Goal: Task Accomplishment & Management: Manage account settings

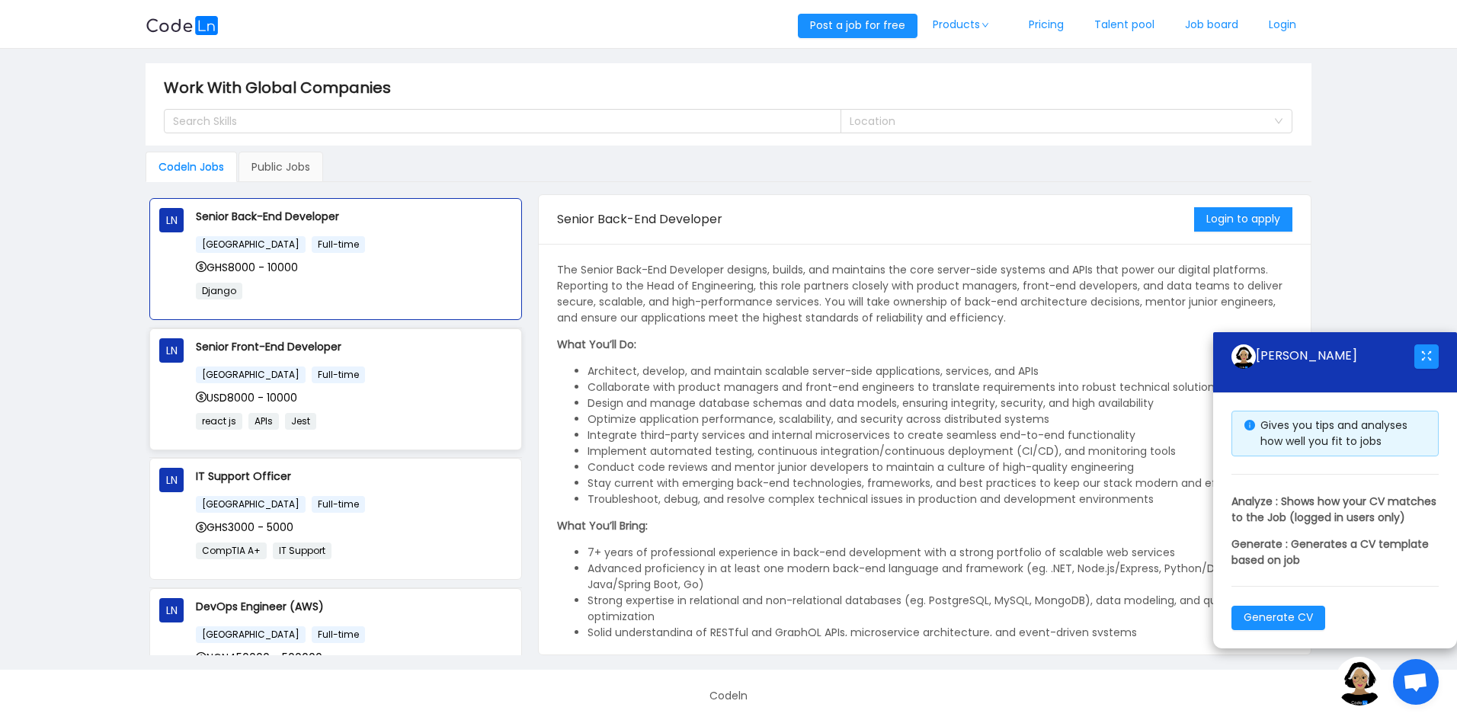
click at [369, 392] on div "USD8000 - 10000" at bounding box center [354, 397] width 316 height 17
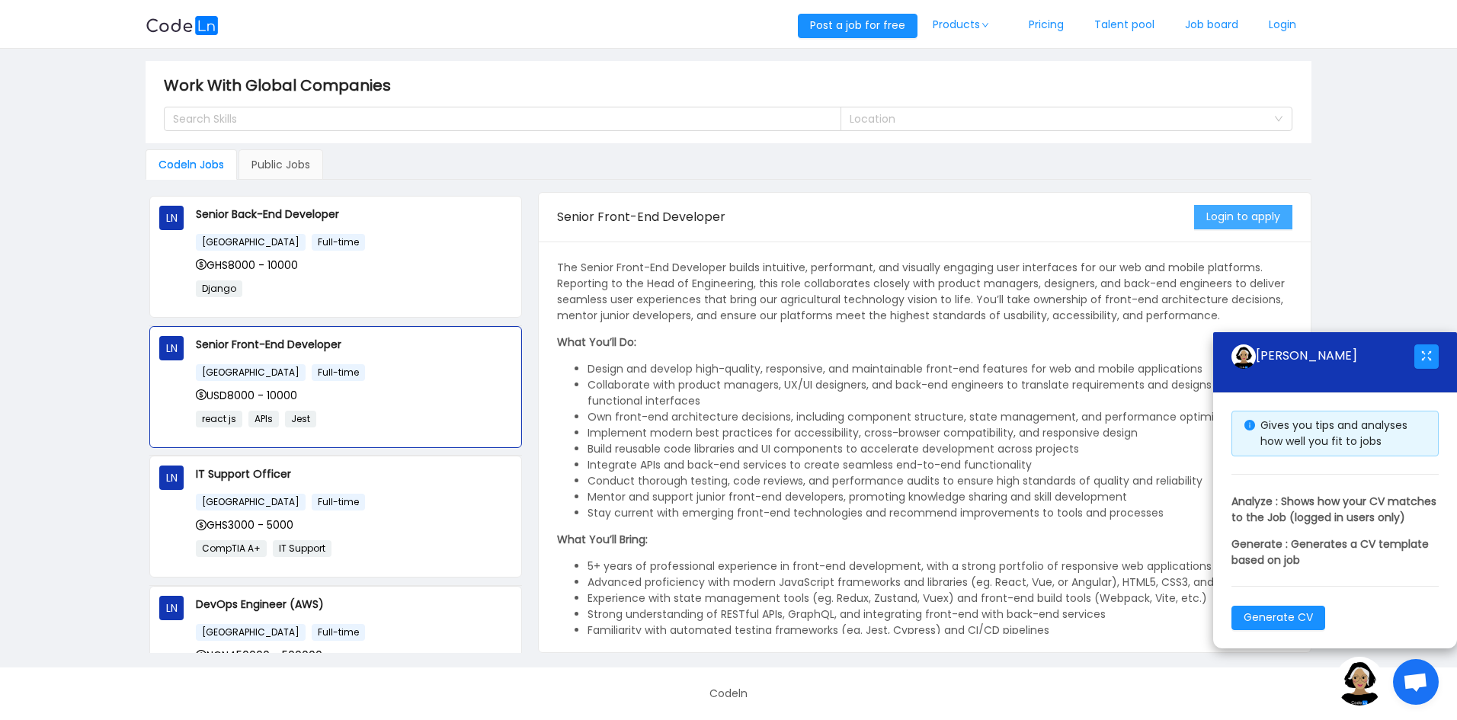
click at [1245, 221] on button "Login to apply" at bounding box center [1243, 217] width 98 height 24
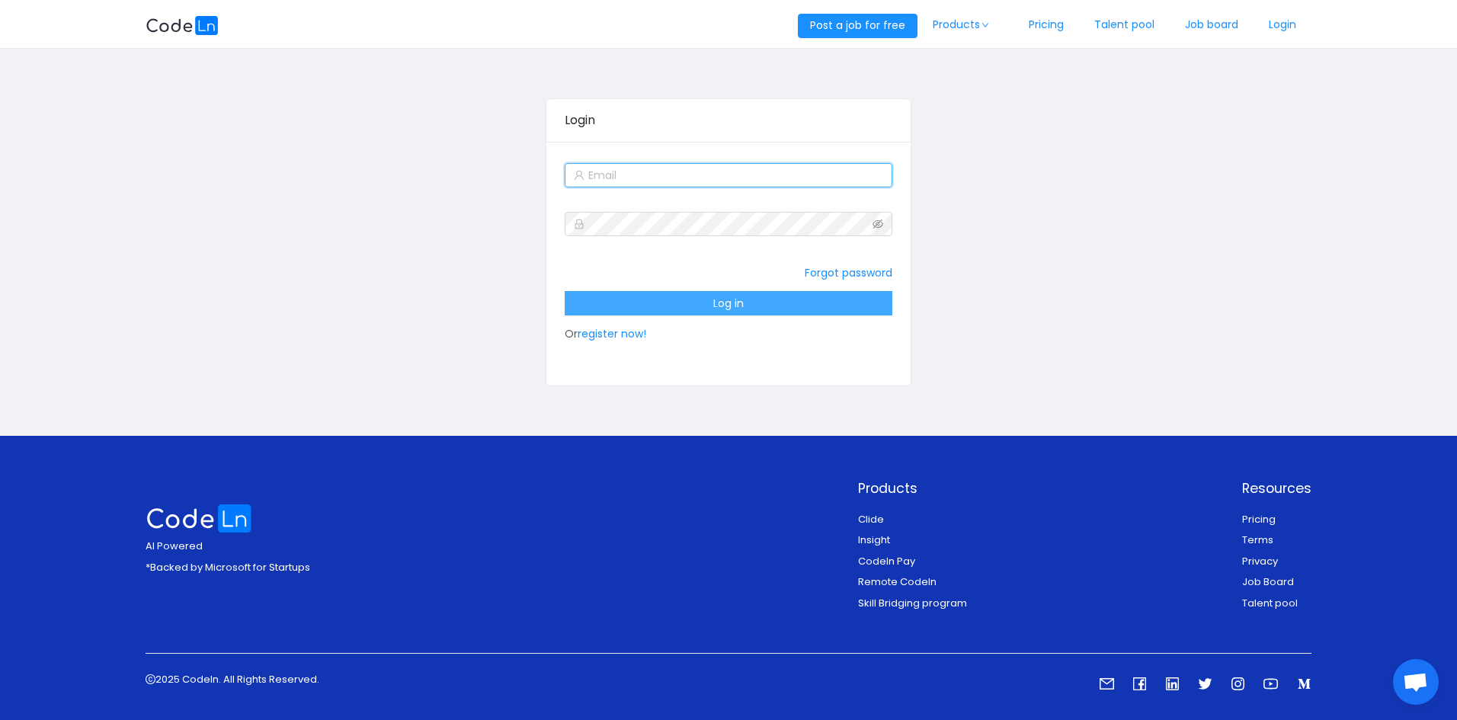
type input "dotfelixb@gmail.com"
click at [673, 301] on button "Log in" at bounding box center [728, 303] width 327 height 24
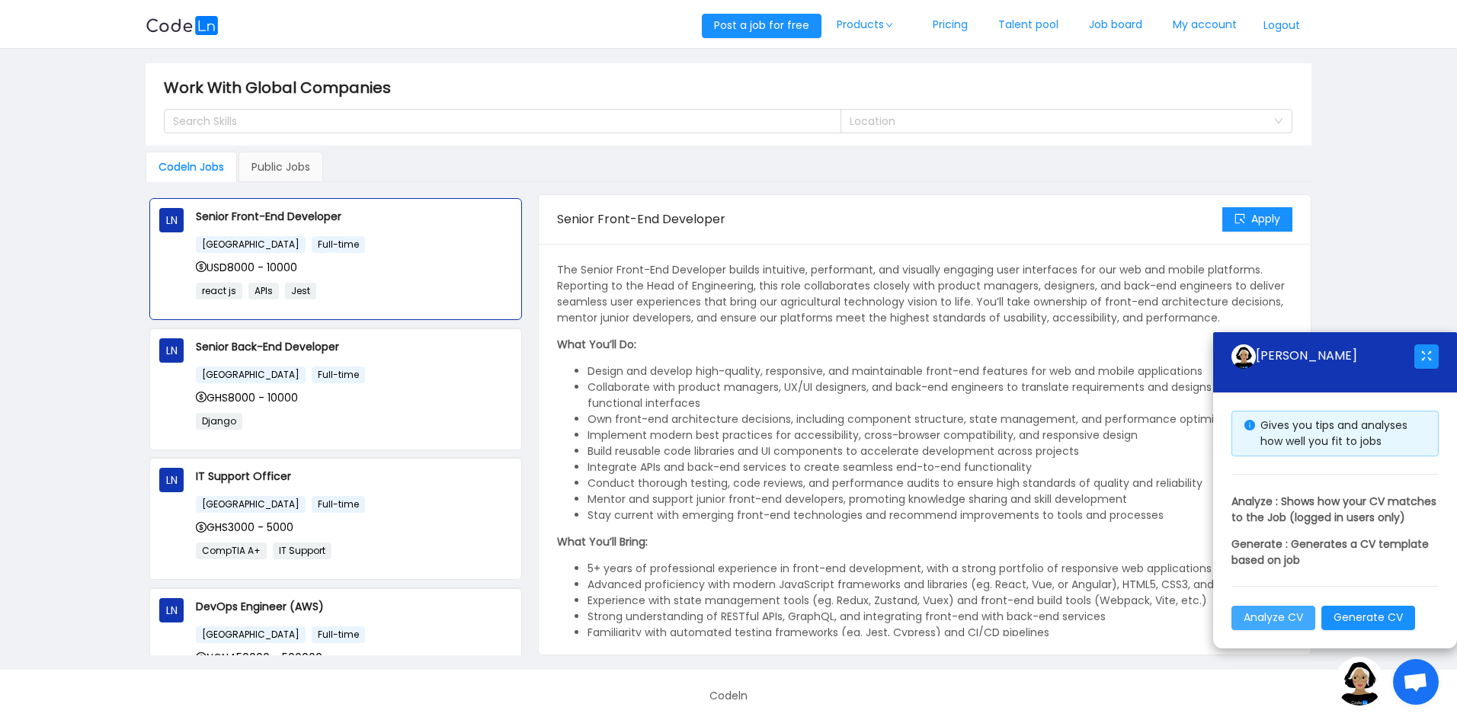
click at [1267, 617] on button "Analyze CV" at bounding box center [1273, 618] width 84 height 24
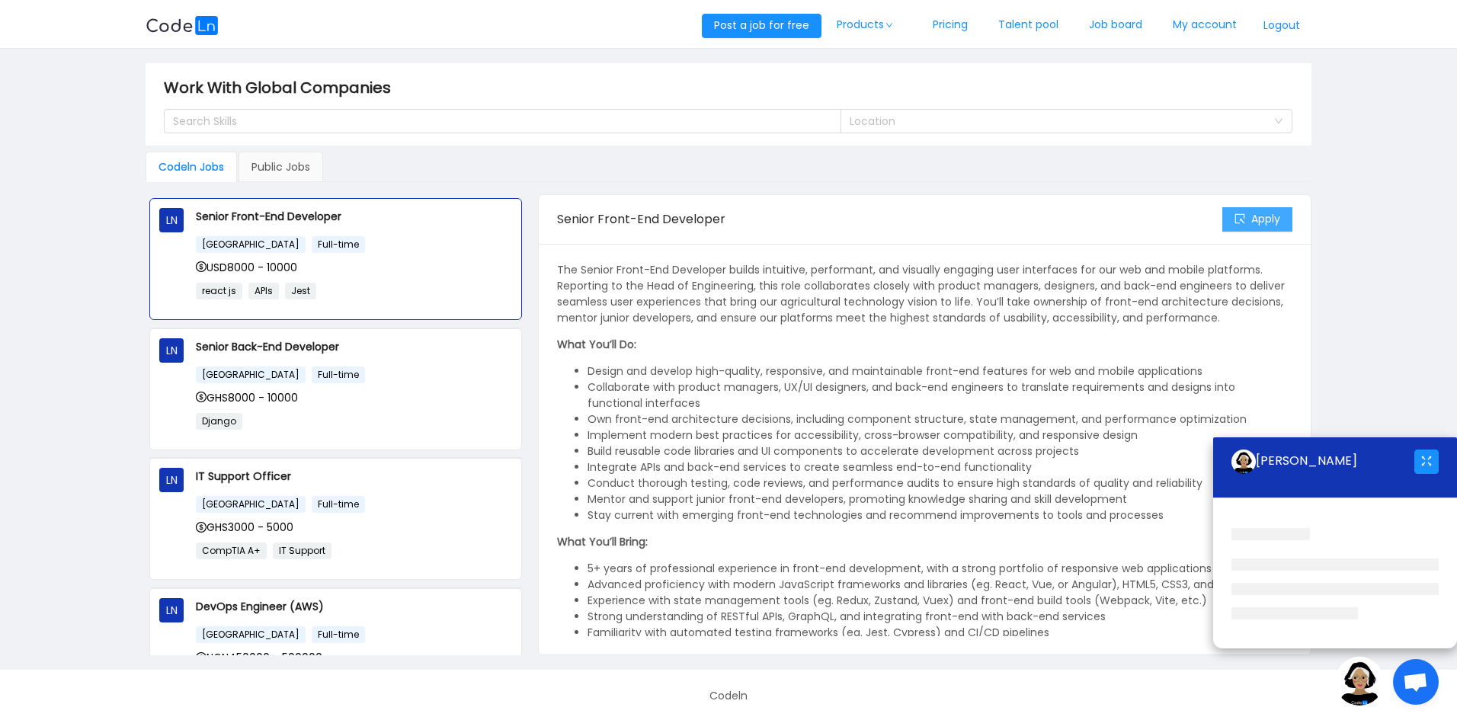
click at [1247, 222] on button "Apply" at bounding box center [1257, 219] width 70 height 24
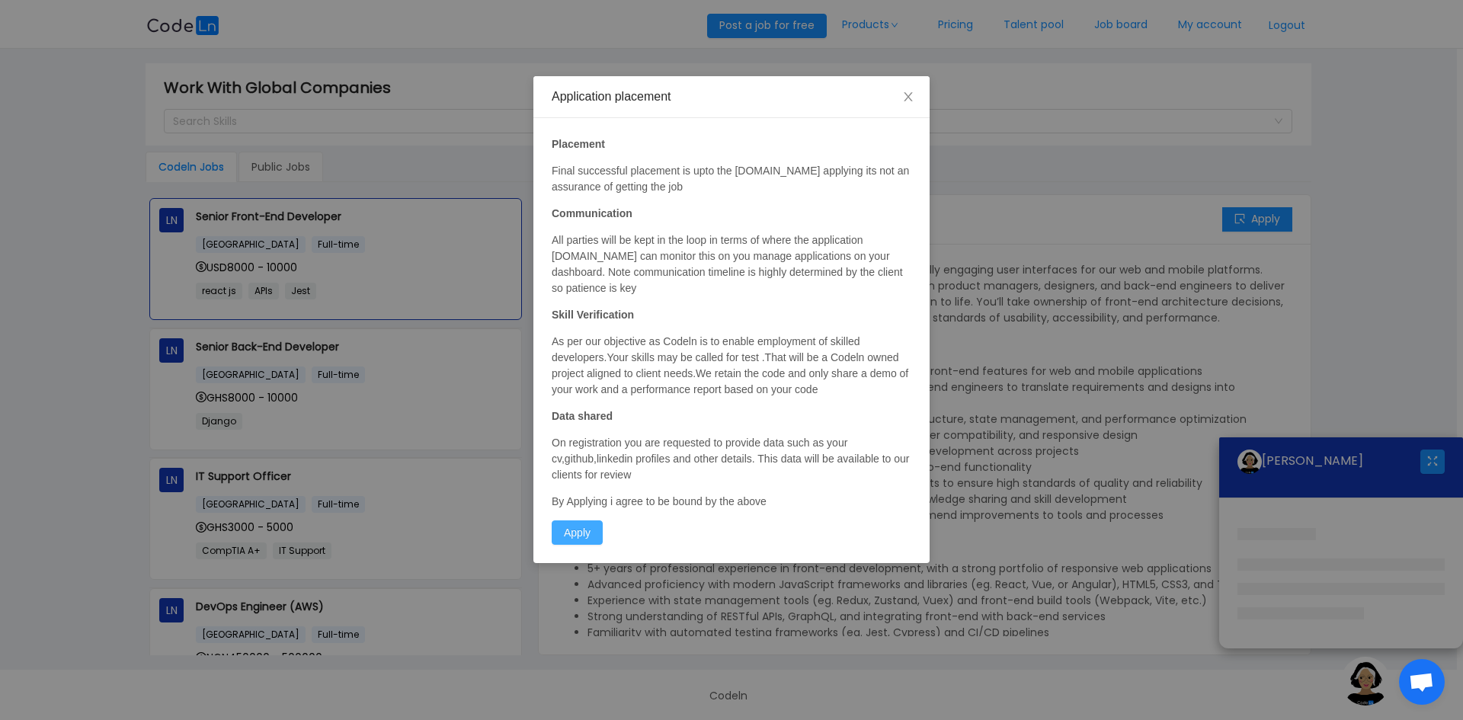
click at [578, 534] on button "Apply" at bounding box center [577, 532] width 51 height 24
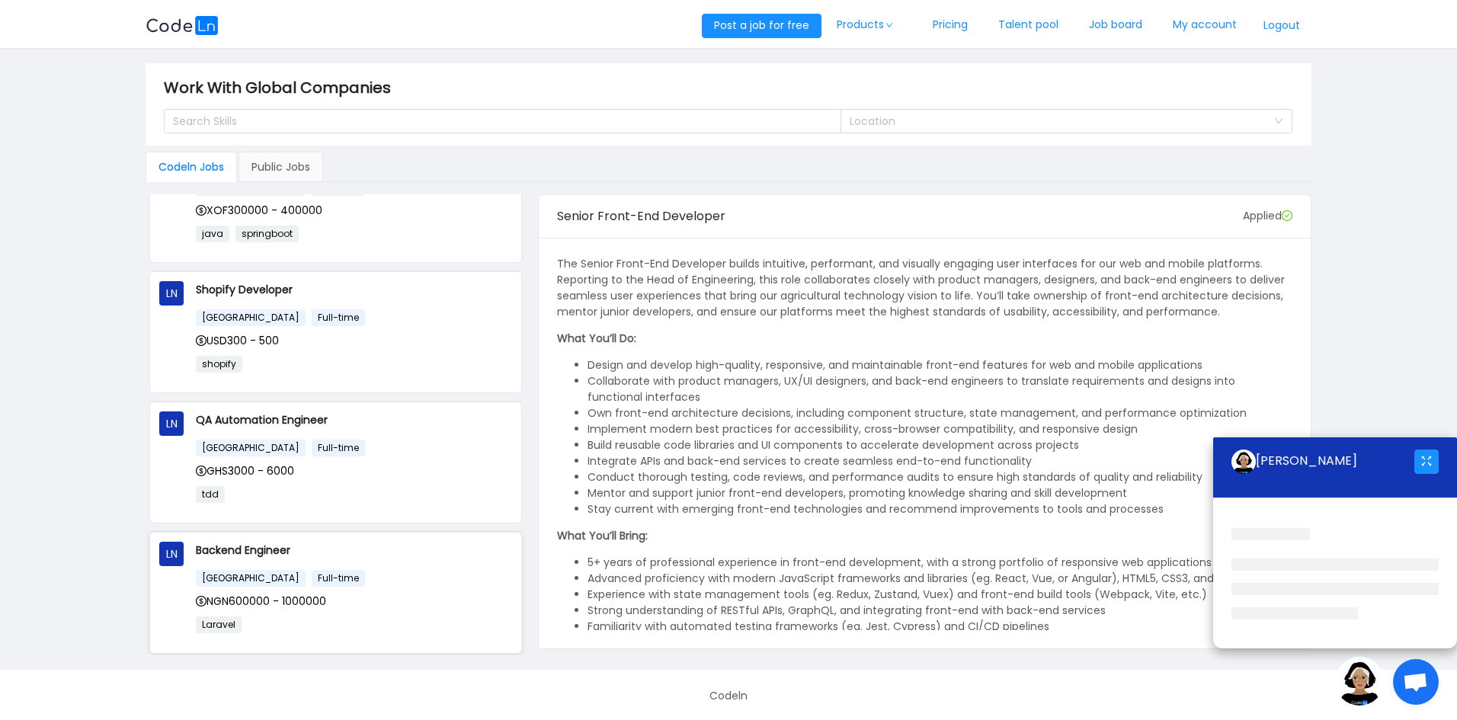
scroll to position [924, 0]
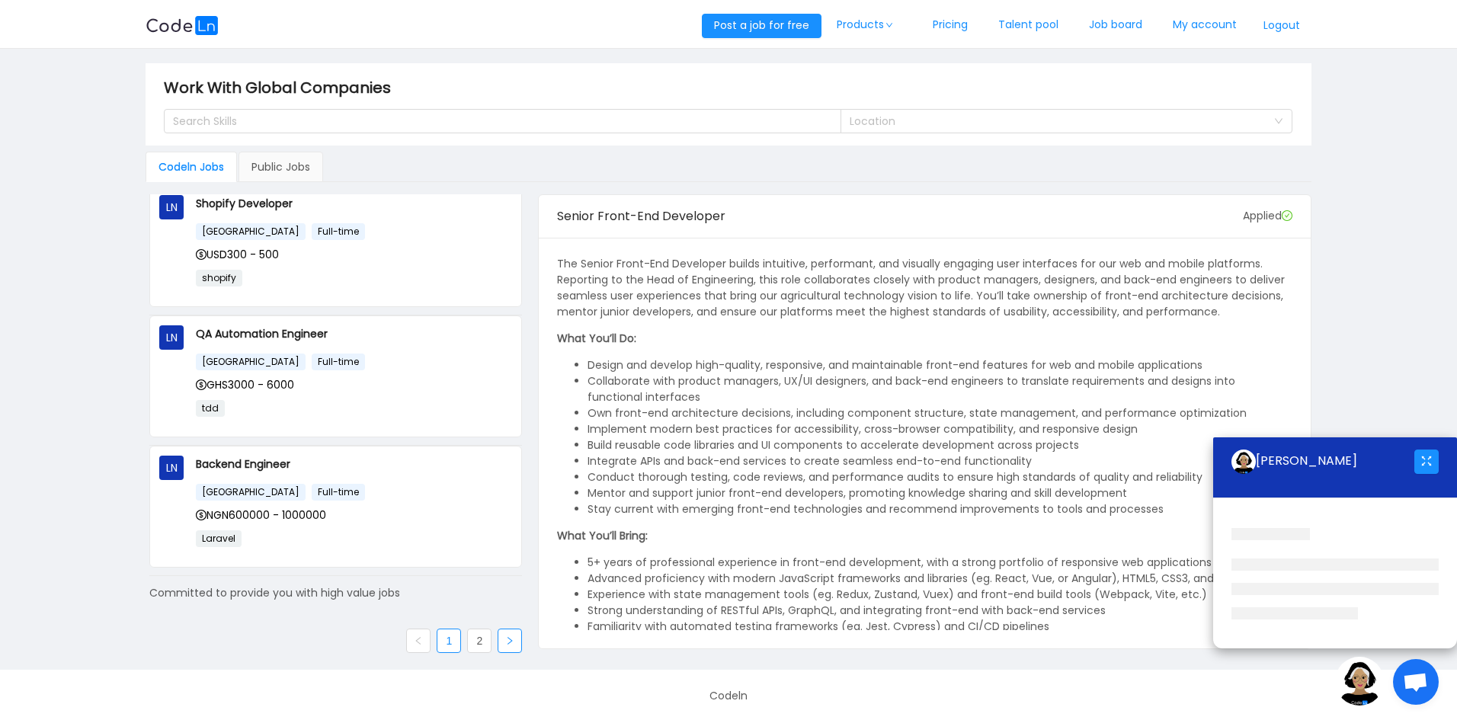
click at [497, 638] on link at bounding box center [509, 641] width 24 height 24
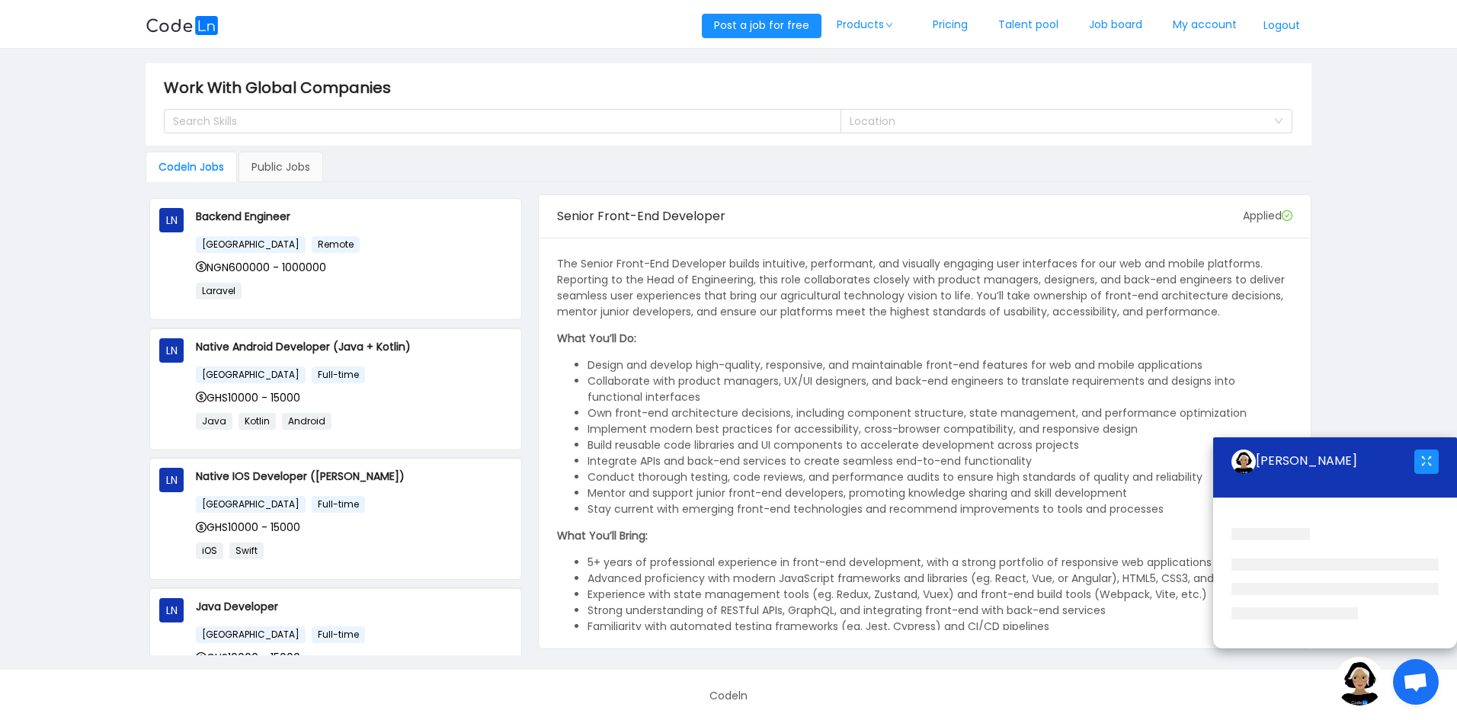
scroll to position [273, 0]
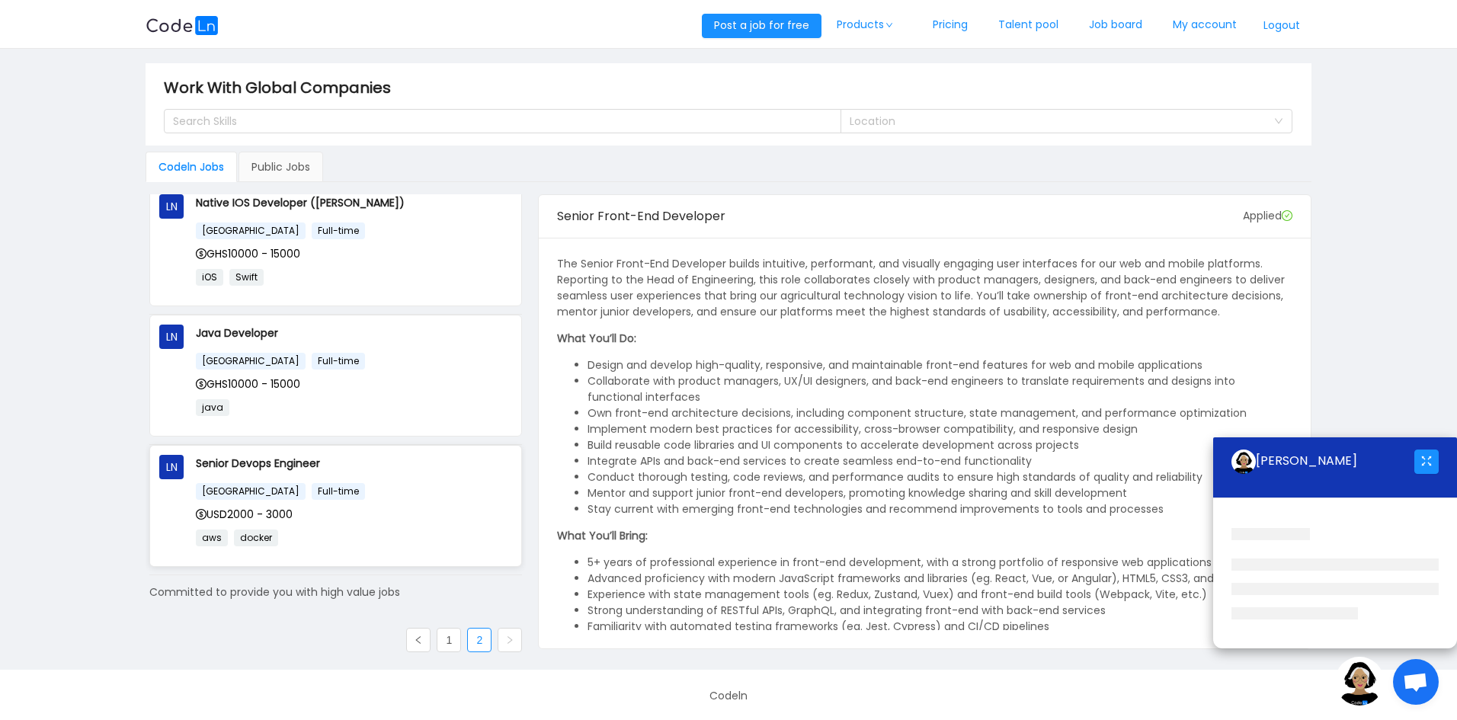
click at [411, 507] on div "USD2000 - 3000" at bounding box center [354, 514] width 316 height 17
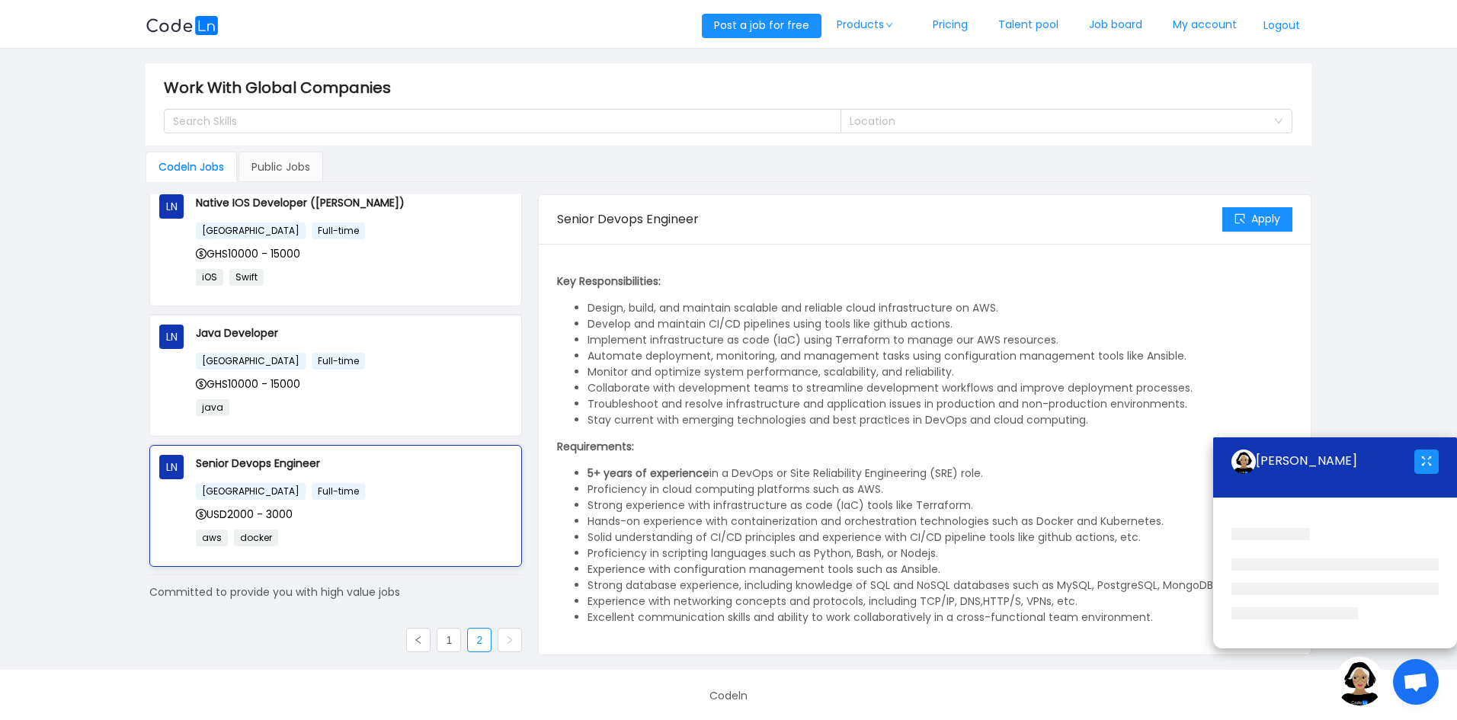
scroll to position [0, 0]
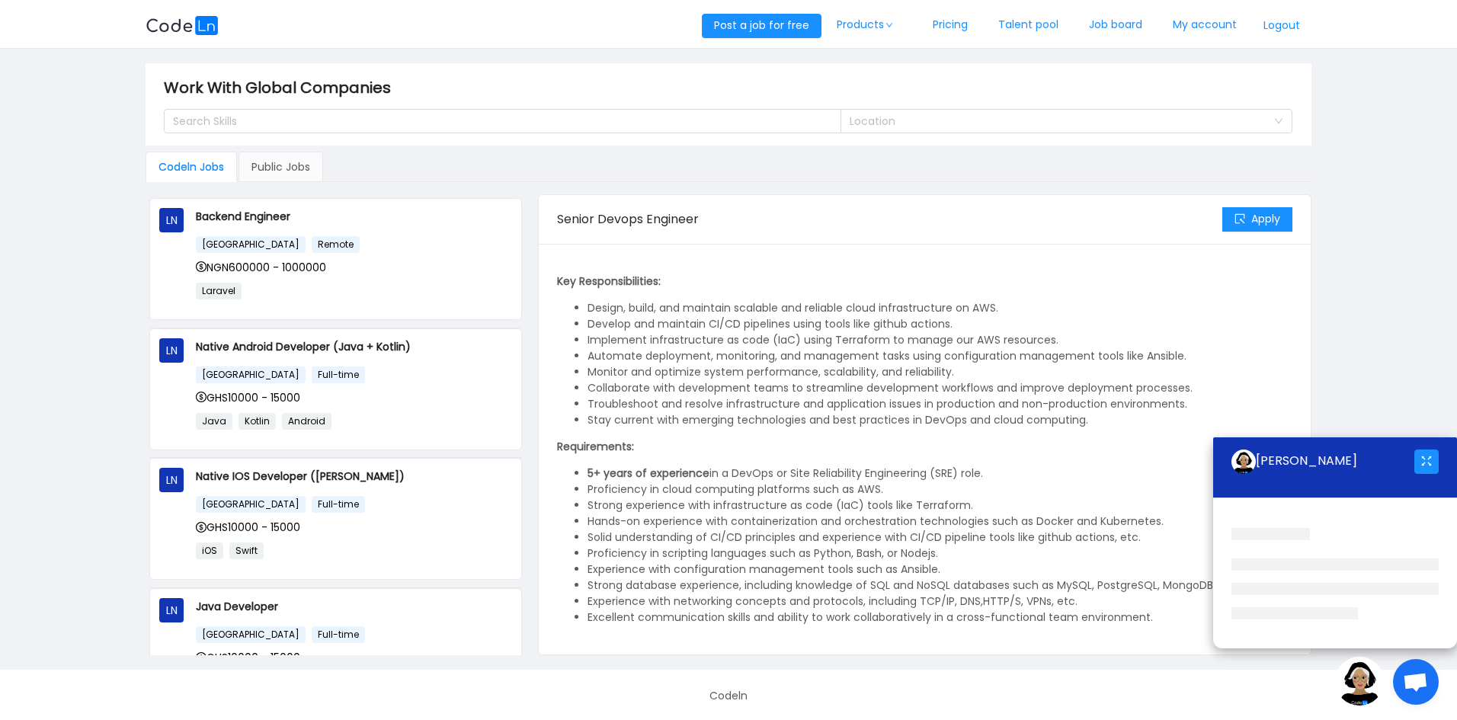
click at [196, 29] on img at bounding box center [182, 25] width 73 height 19
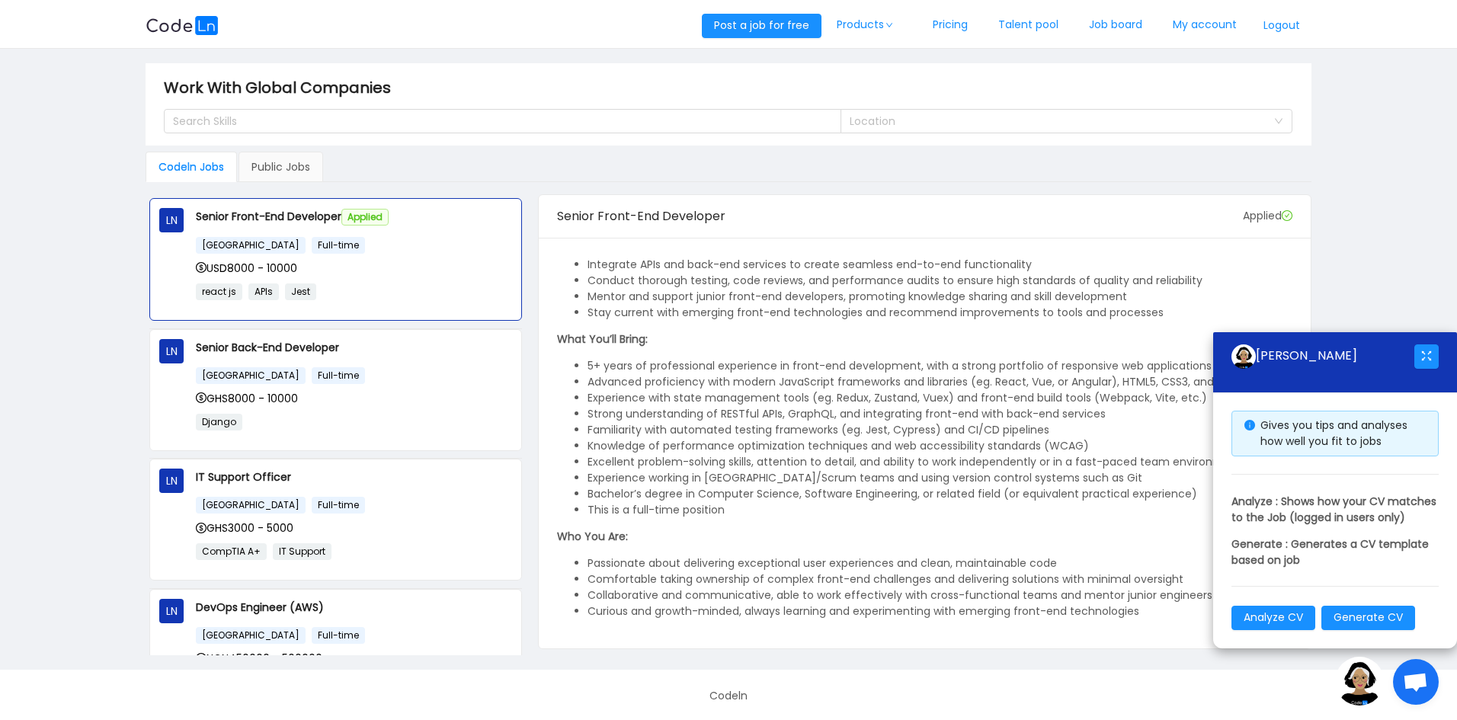
scroll to position [2, 0]
click at [1202, 25] on link "My account" at bounding box center [1204, 25] width 94 height 50
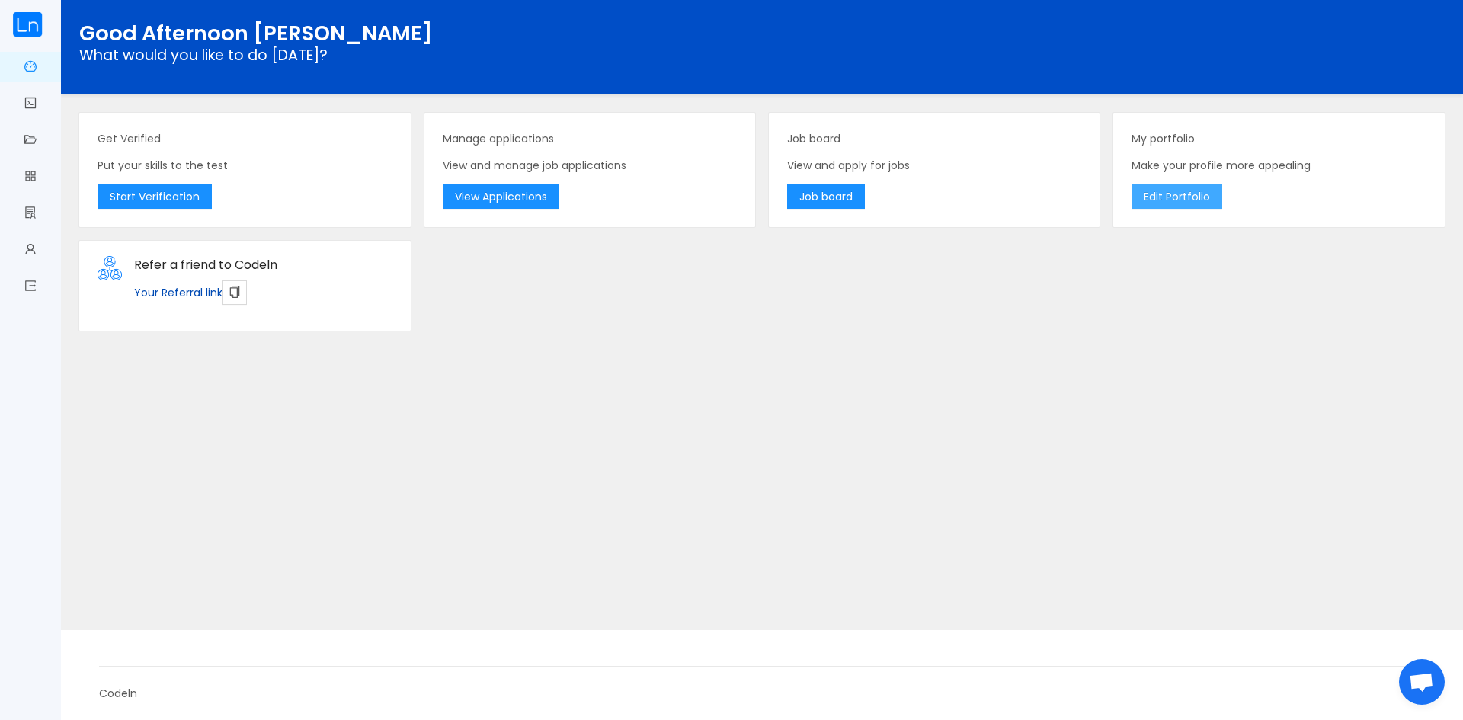
click at [1174, 192] on button "Edit Portfolio" at bounding box center [1176, 196] width 91 height 24
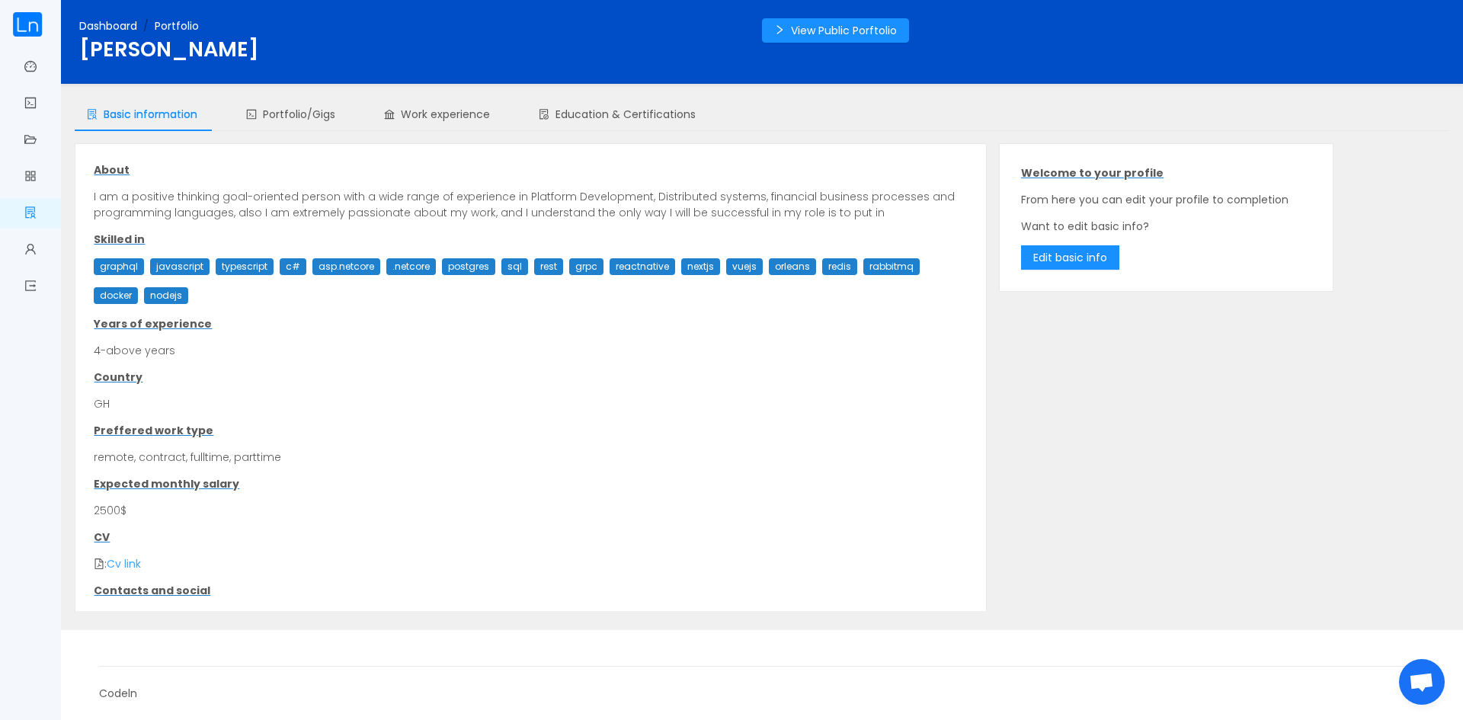
click at [127, 565] on link "Cv link" at bounding box center [124, 563] width 34 height 15
click at [1051, 244] on div "Welcome to your profile From here you can edit your profile to completion Want …" at bounding box center [1166, 217] width 296 height 110
click at [1051, 260] on button "Edit basic info" at bounding box center [1070, 257] width 98 height 24
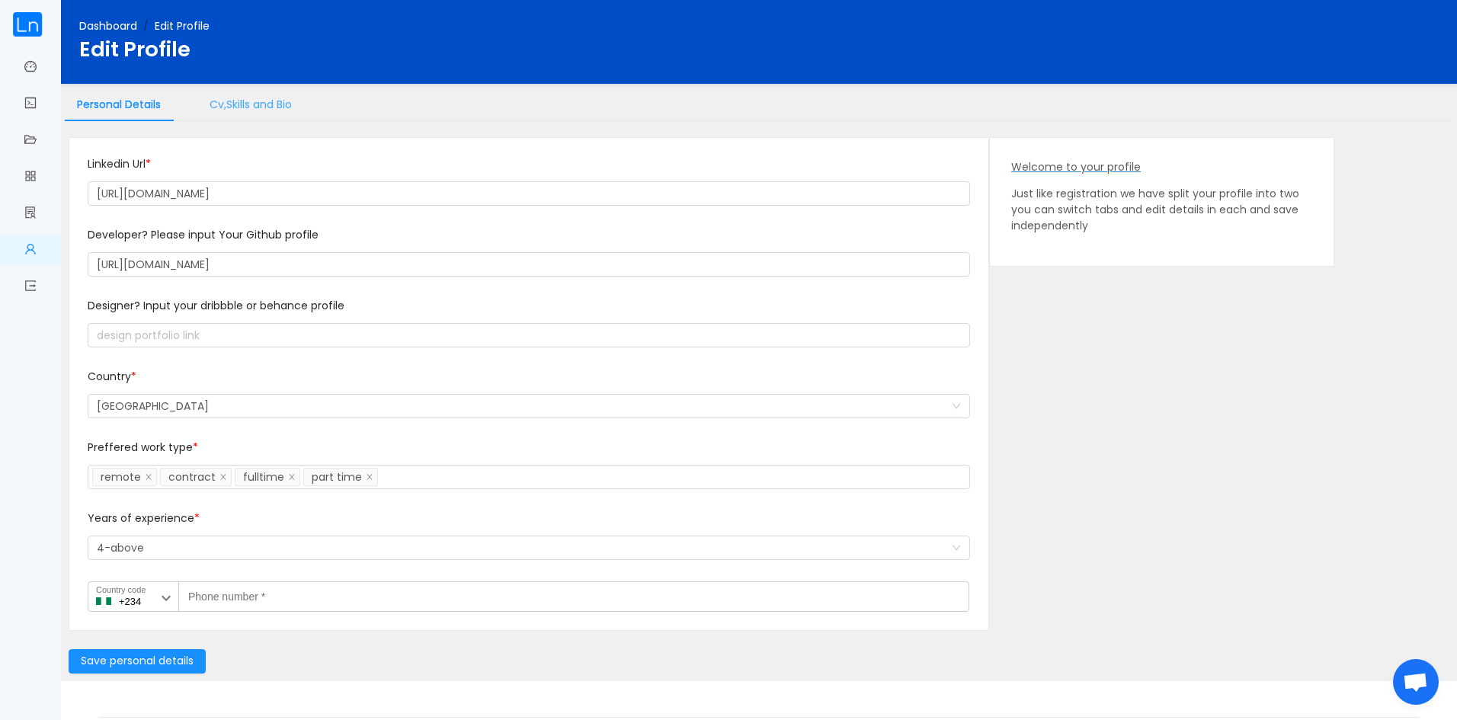
click at [277, 104] on div "Cv,Skills and Bio" at bounding box center [250, 105] width 107 height 34
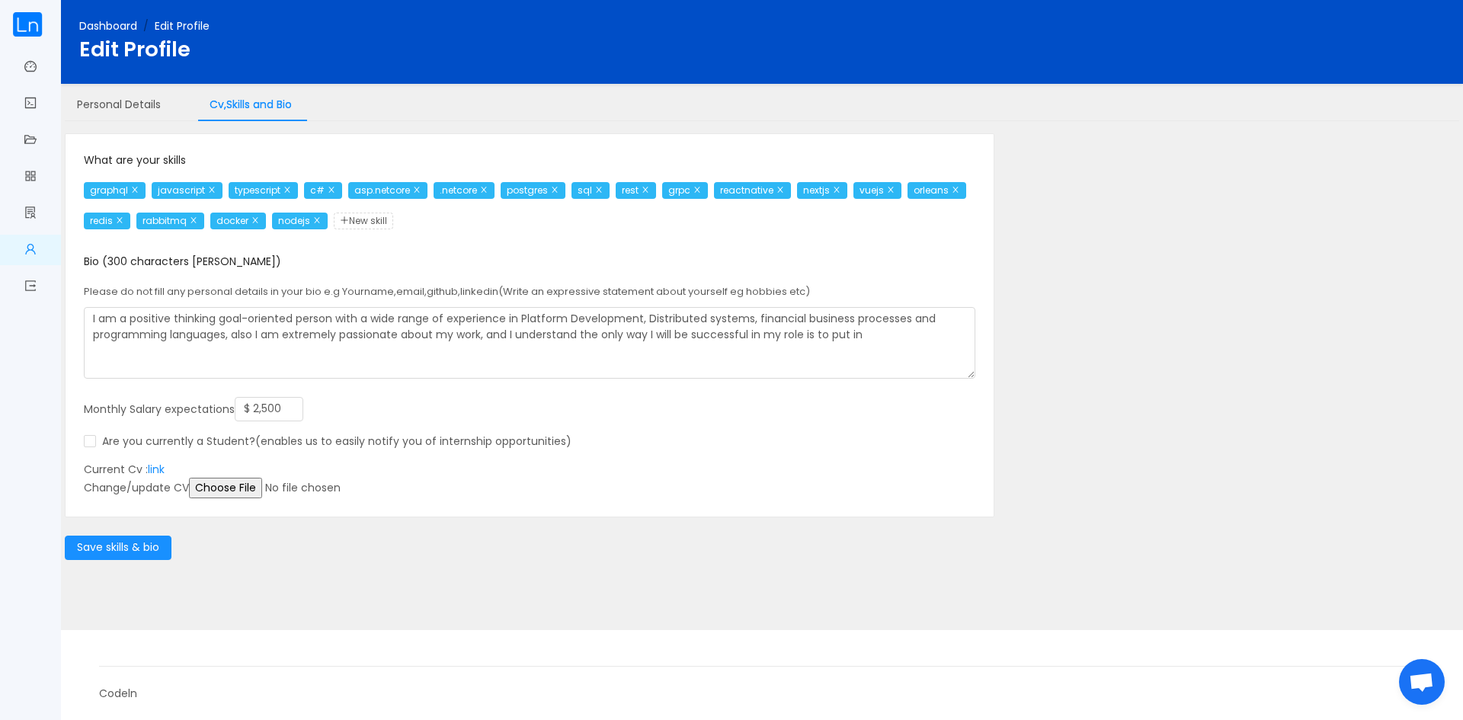
click at [215, 491] on input "file" at bounding box center [305, 488] width 233 height 21
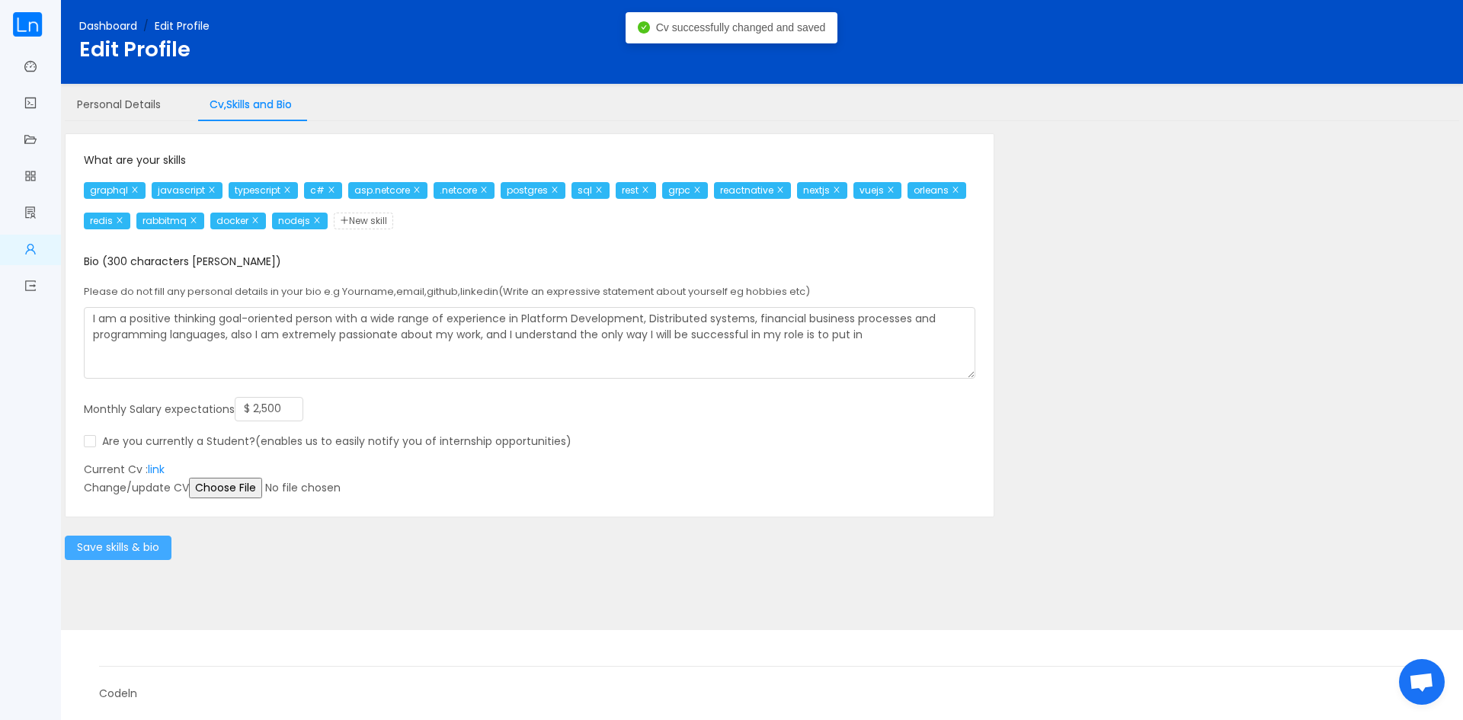
click at [106, 543] on button "Save skills & bio" at bounding box center [118, 548] width 107 height 24
click at [31, 62] on link "Dashboard" at bounding box center [30, 68] width 12 height 32
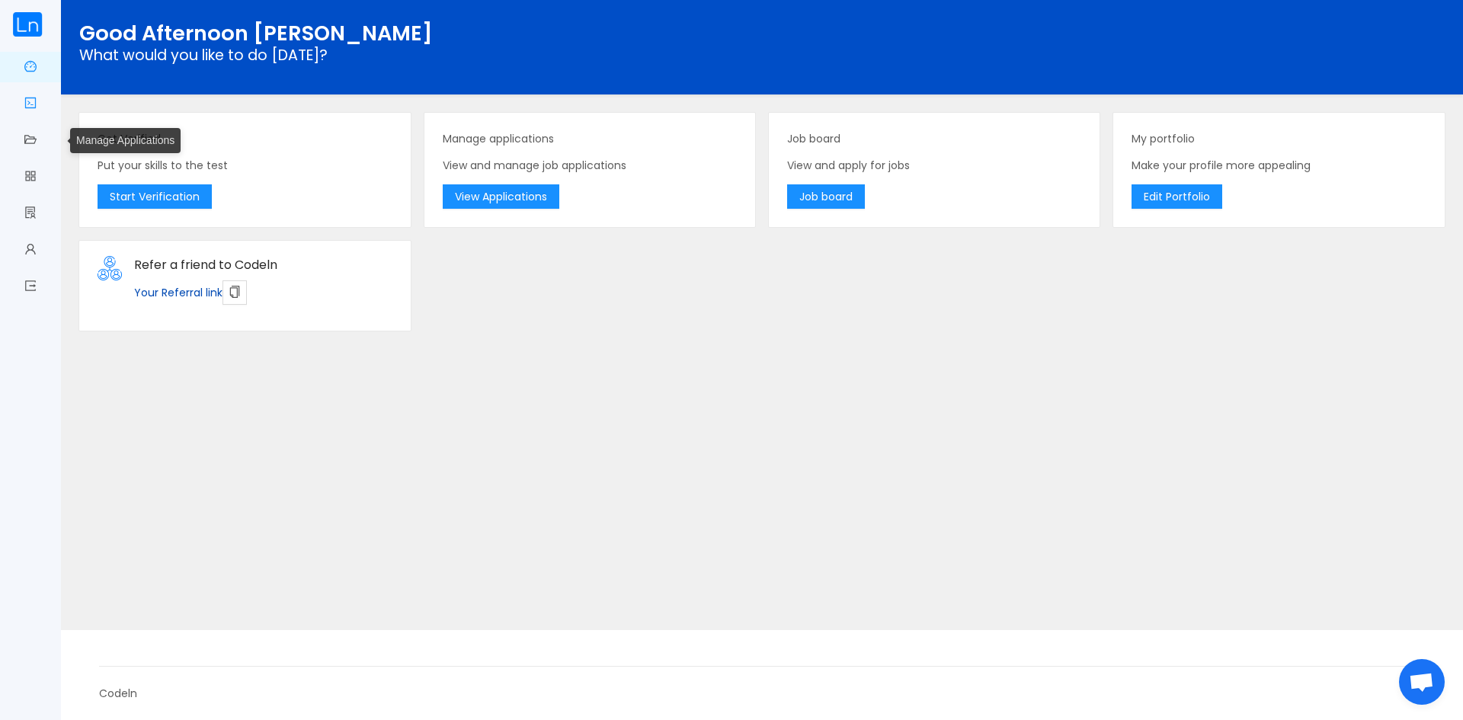
click at [31, 107] on link "Get verified" at bounding box center [30, 104] width 12 height 32
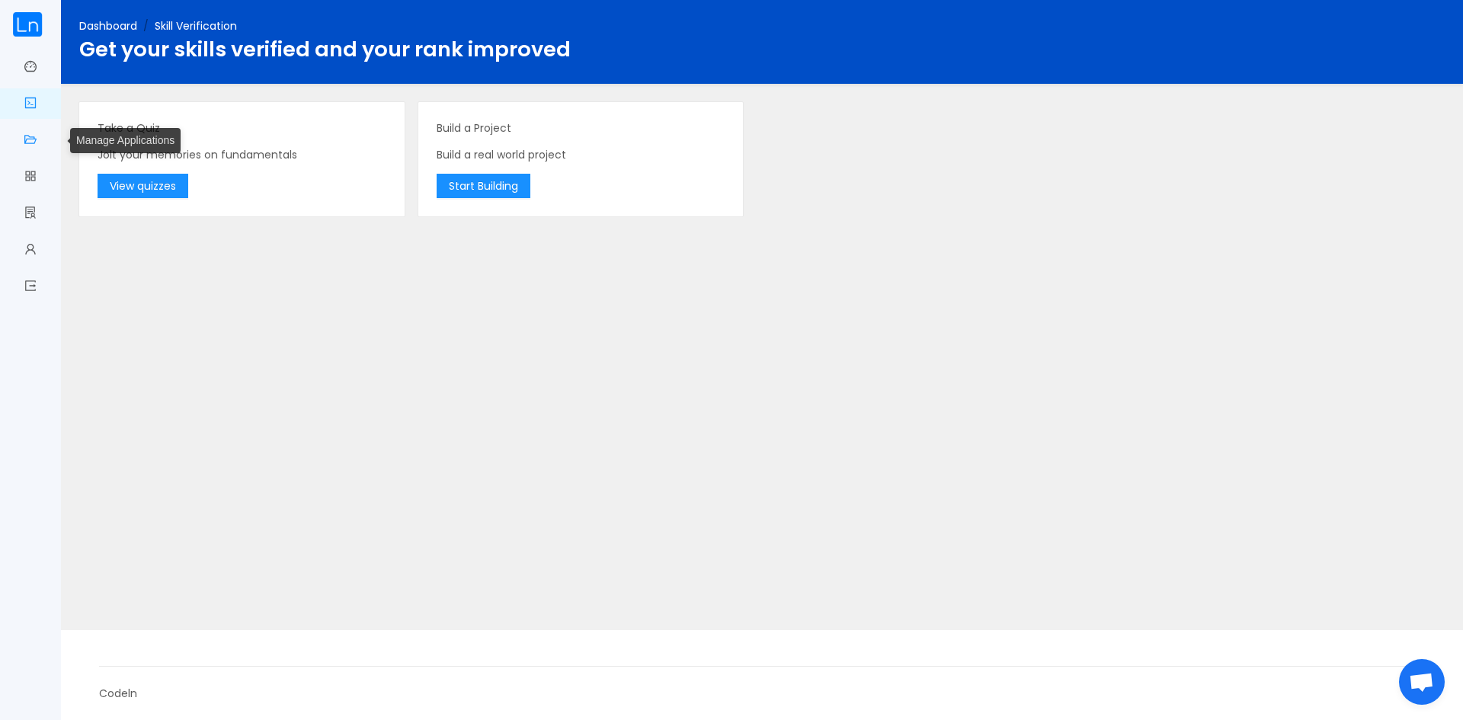
click at [37, 133] on span "Manage Applications" at bounding box center [37, 140] width 0 height 30
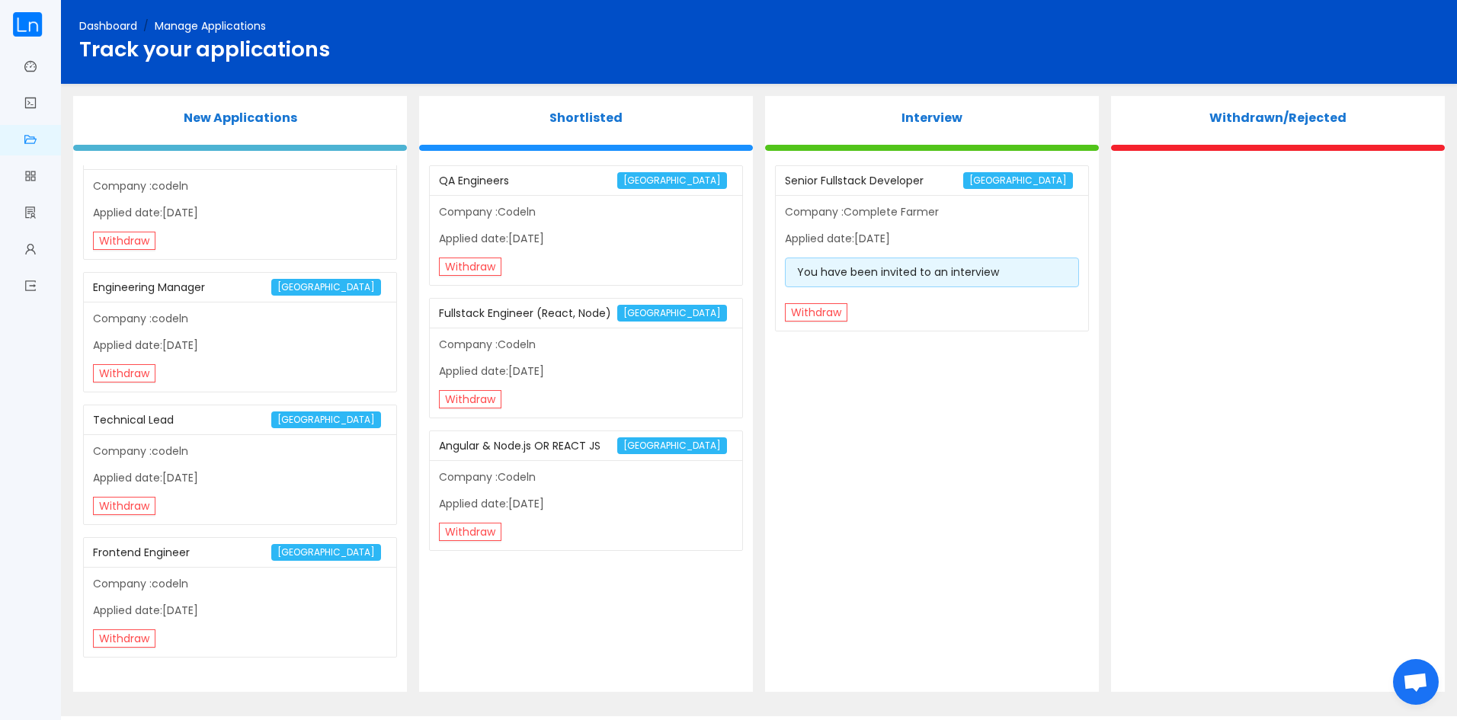
scroll to position [1351, 0]
click at [24, 27] on img at bounding box center [27, 24] width 30 height 24
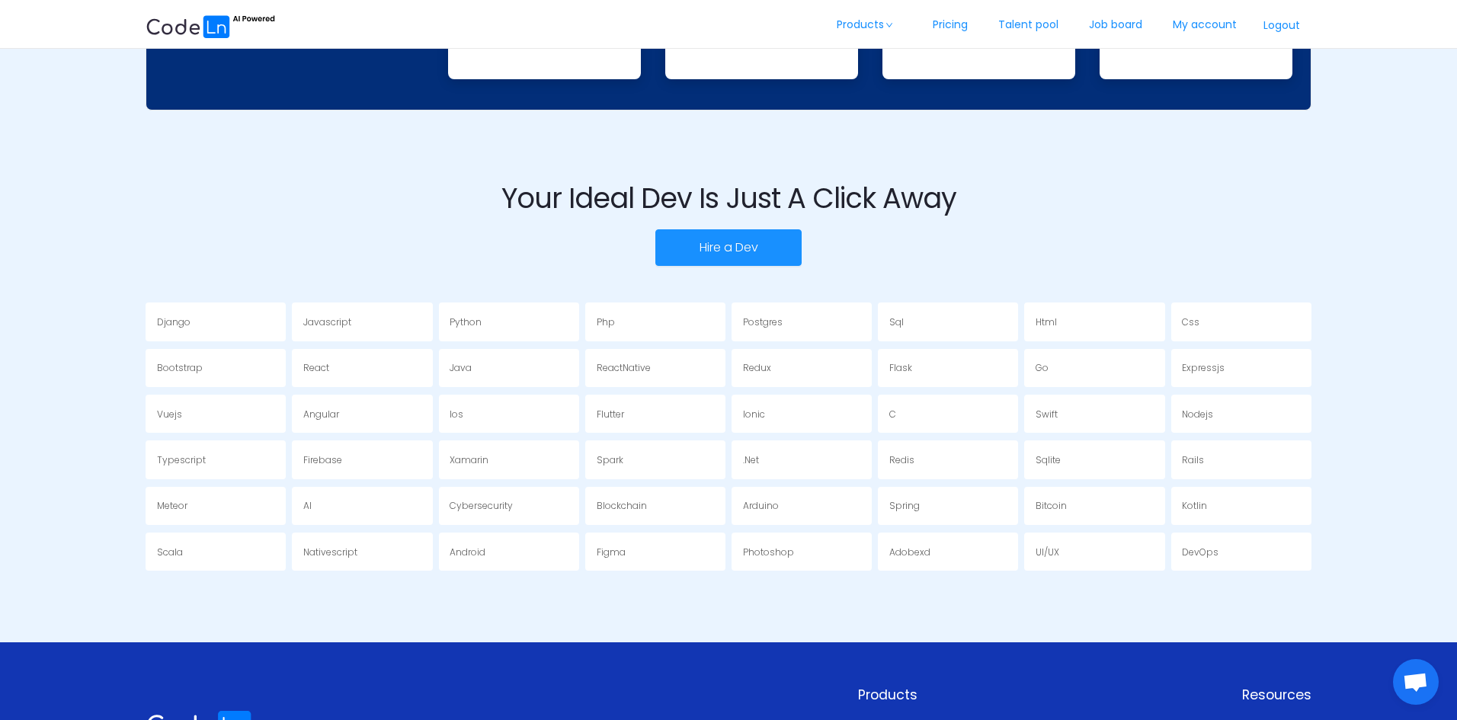
scroll to position [2743, 0]
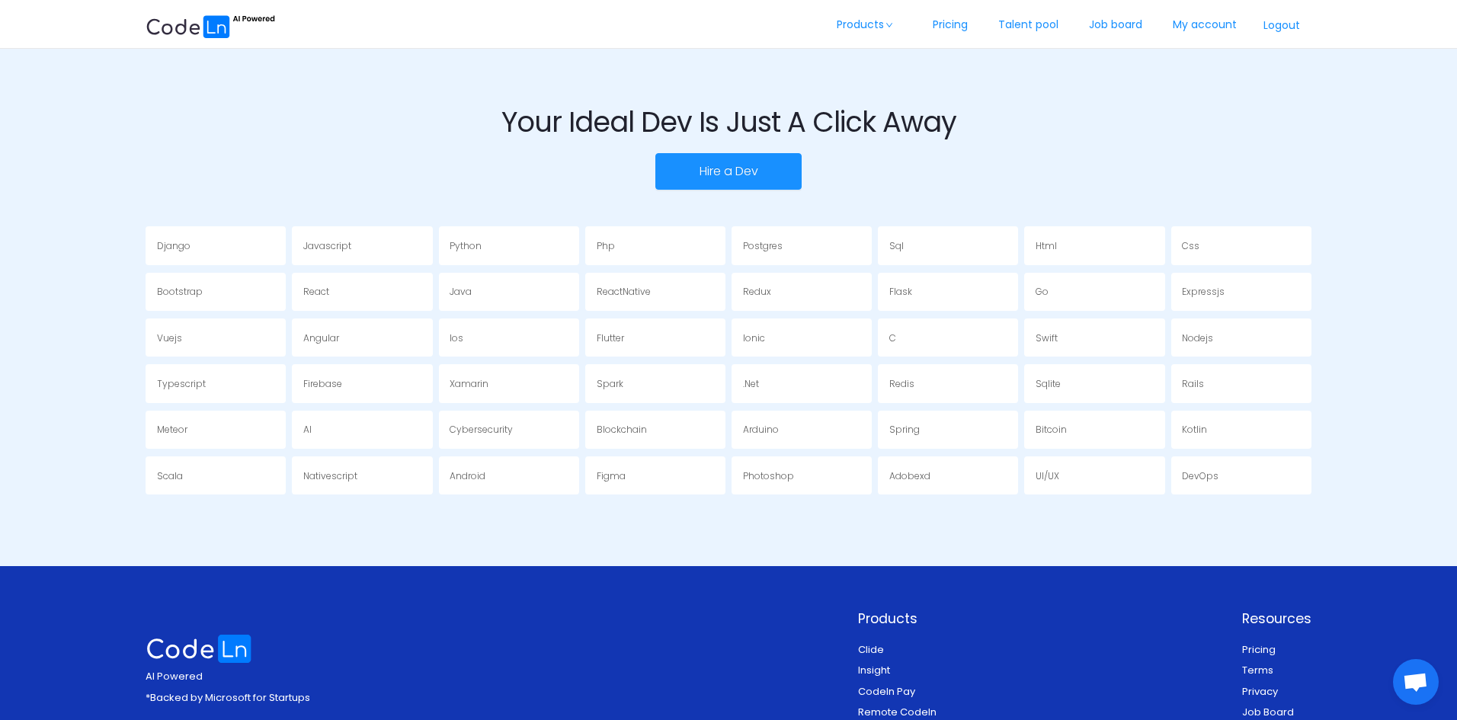
click at [1198, 375] on div "Rails" at bounding box center [1241, 383] width 140 height 38
click at [1126, 23] on link "Job board" at bounding box center [1115, 25] width 84 height 50
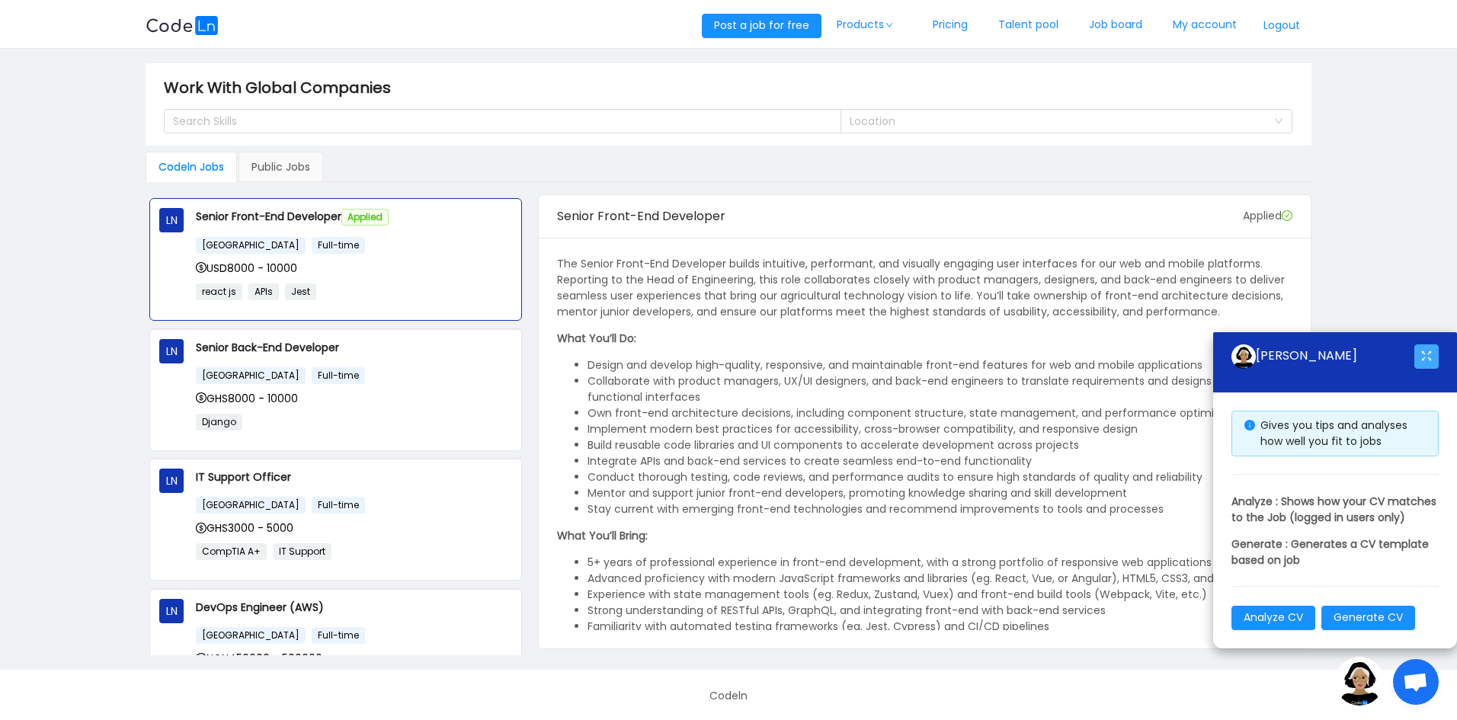
click at [1423, 344] on button "button" at bounding box center [1426, 356] width 24 height 24
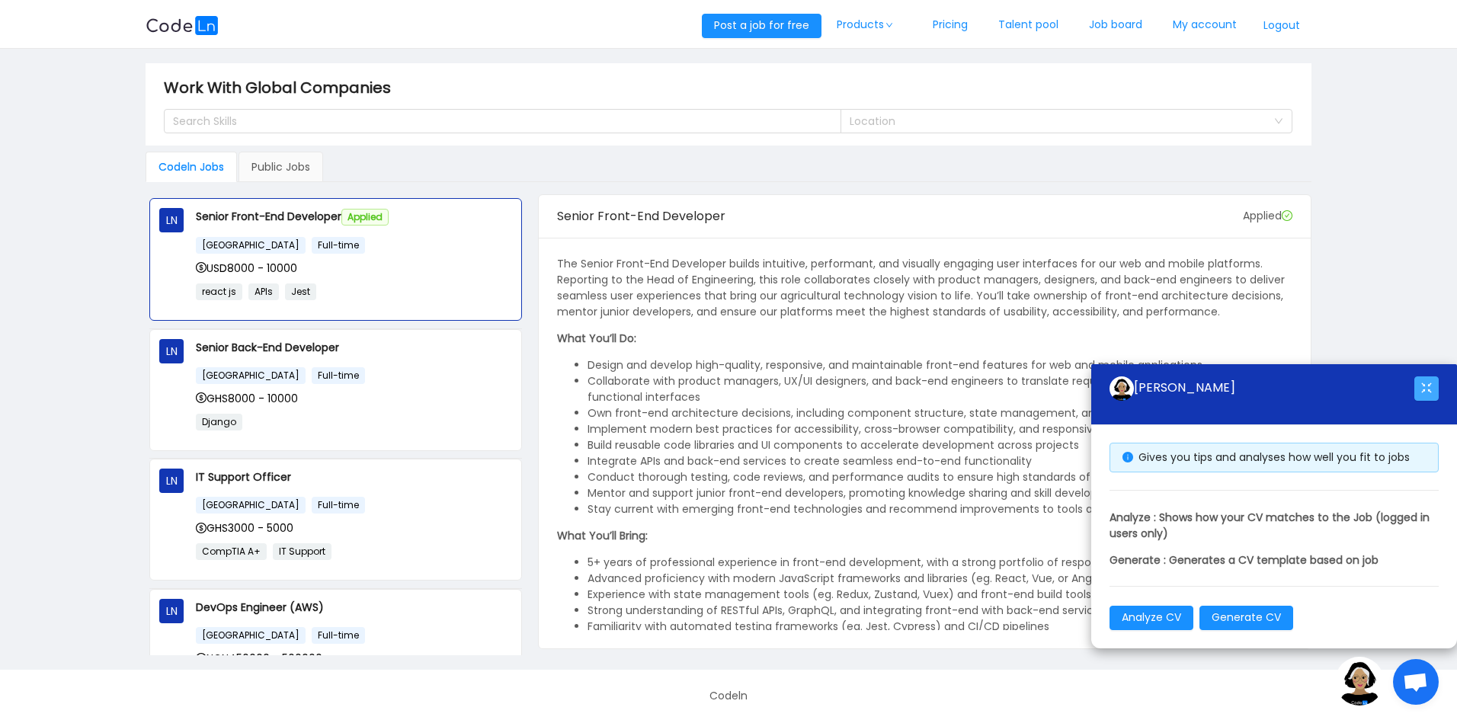
click at [1430, 383] on button "button" at bounding box center [1426, 388] width 24 height 24
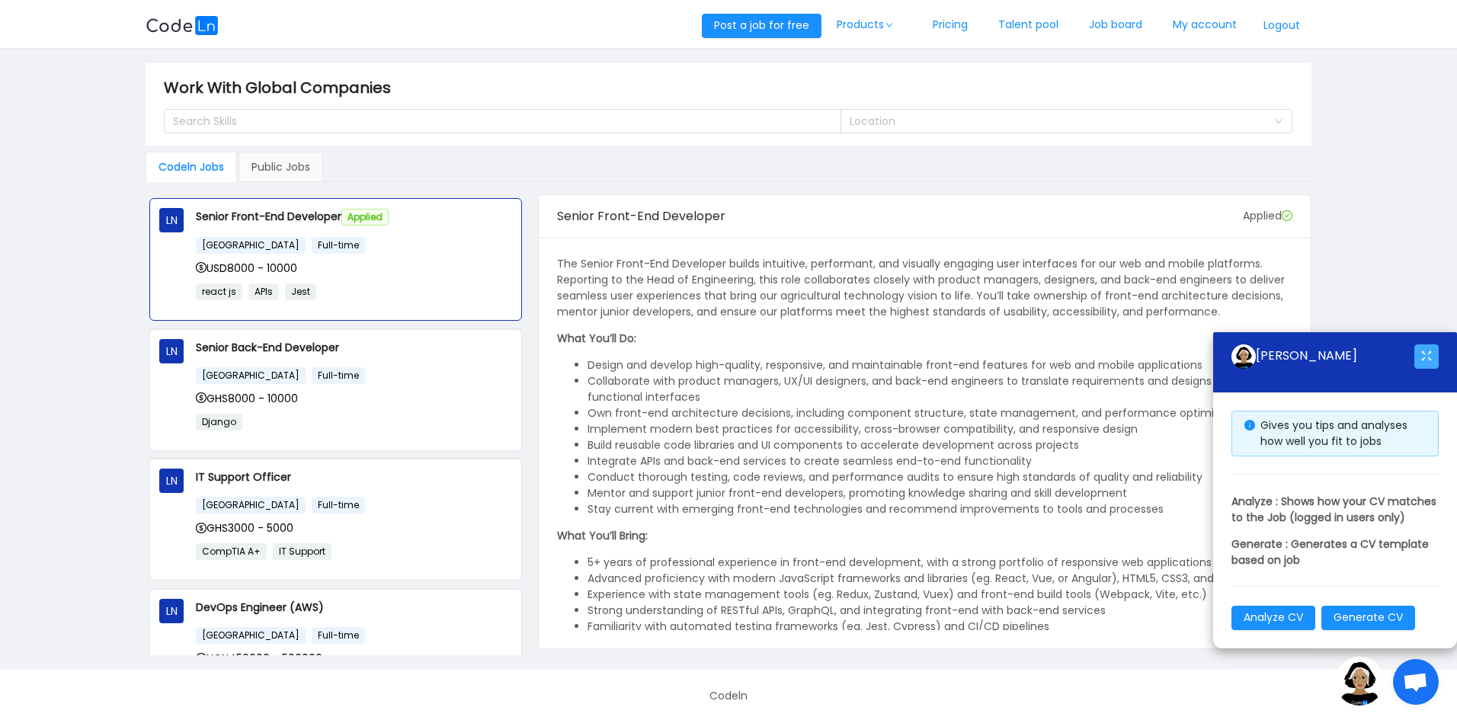
click at [1428, 344] on button "button" at bounding box center [1426, 356] width 24 height 24
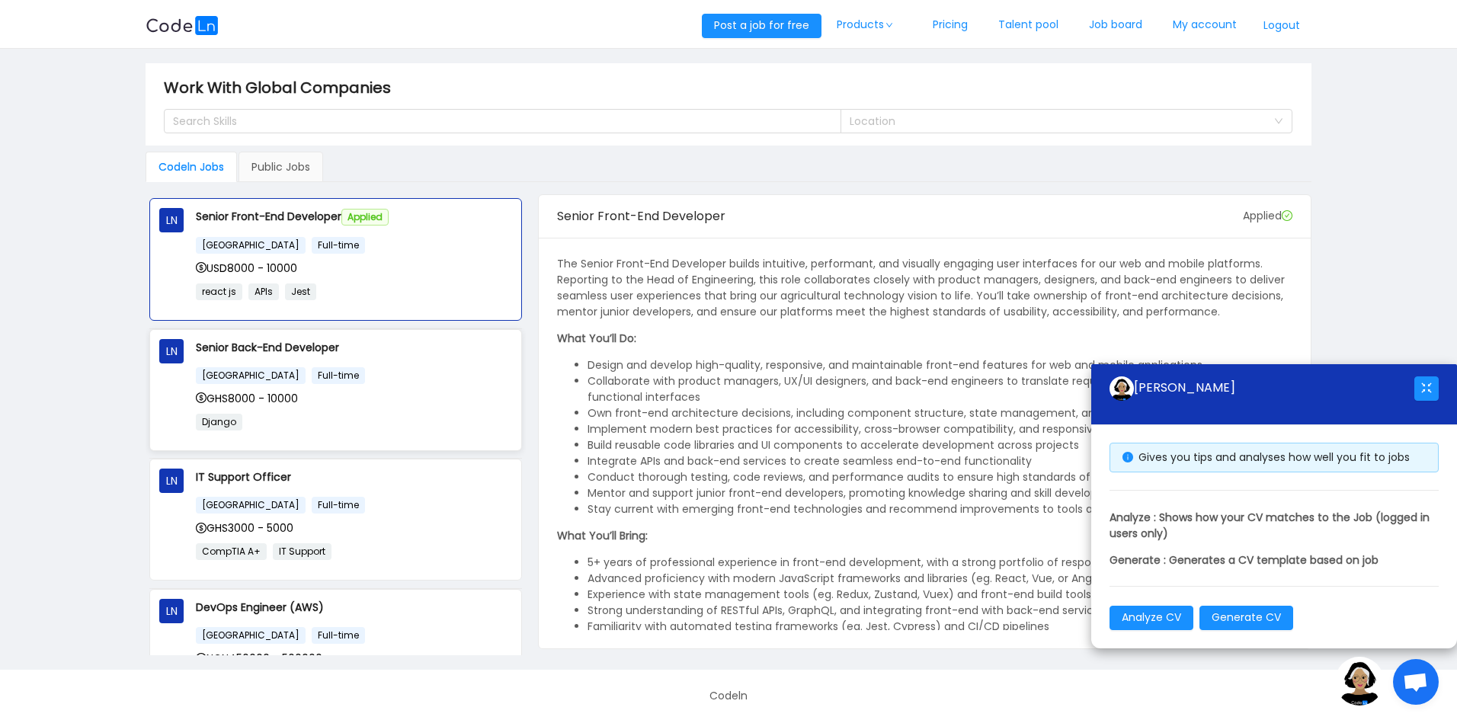
click at [401, 403] on div "GHS8000 - 10000" at bounding box center [354, 398] width 316 height 17
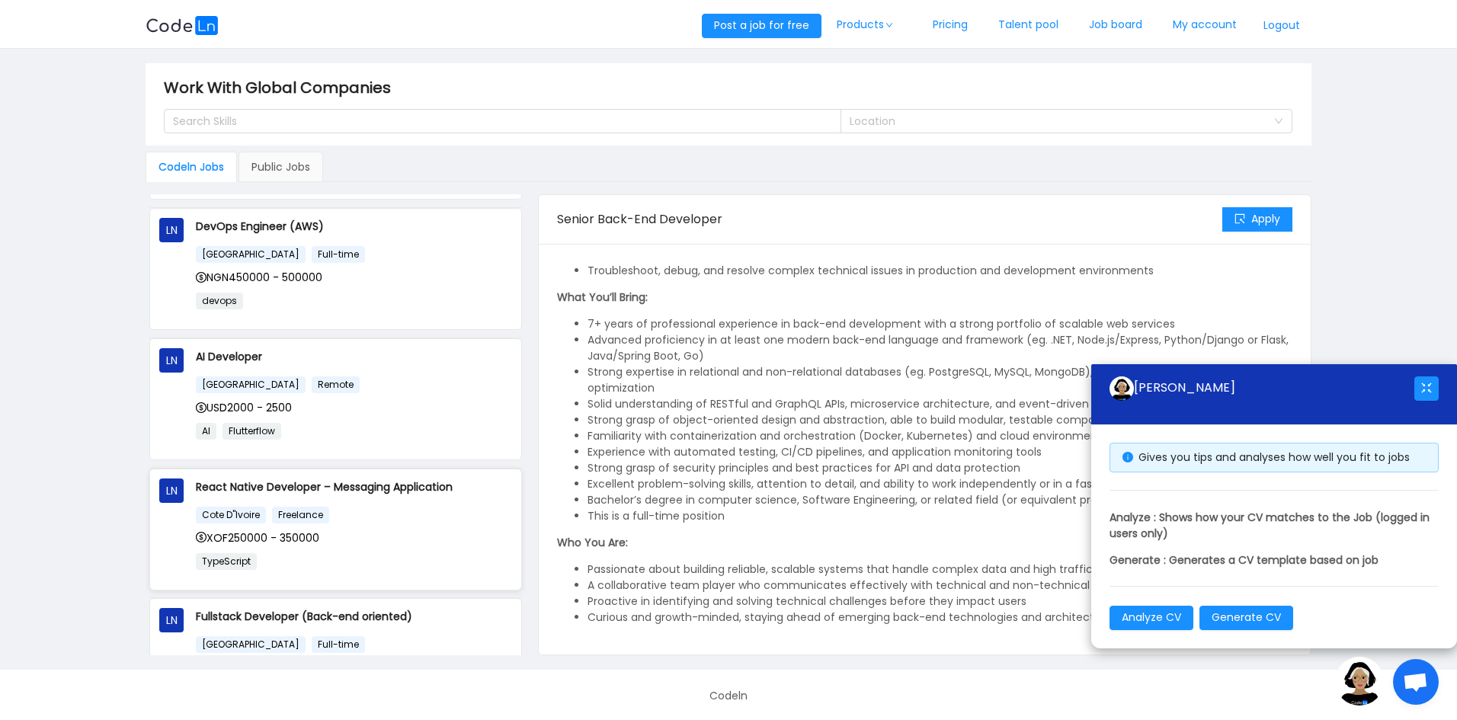
scroll to position [533, 0]
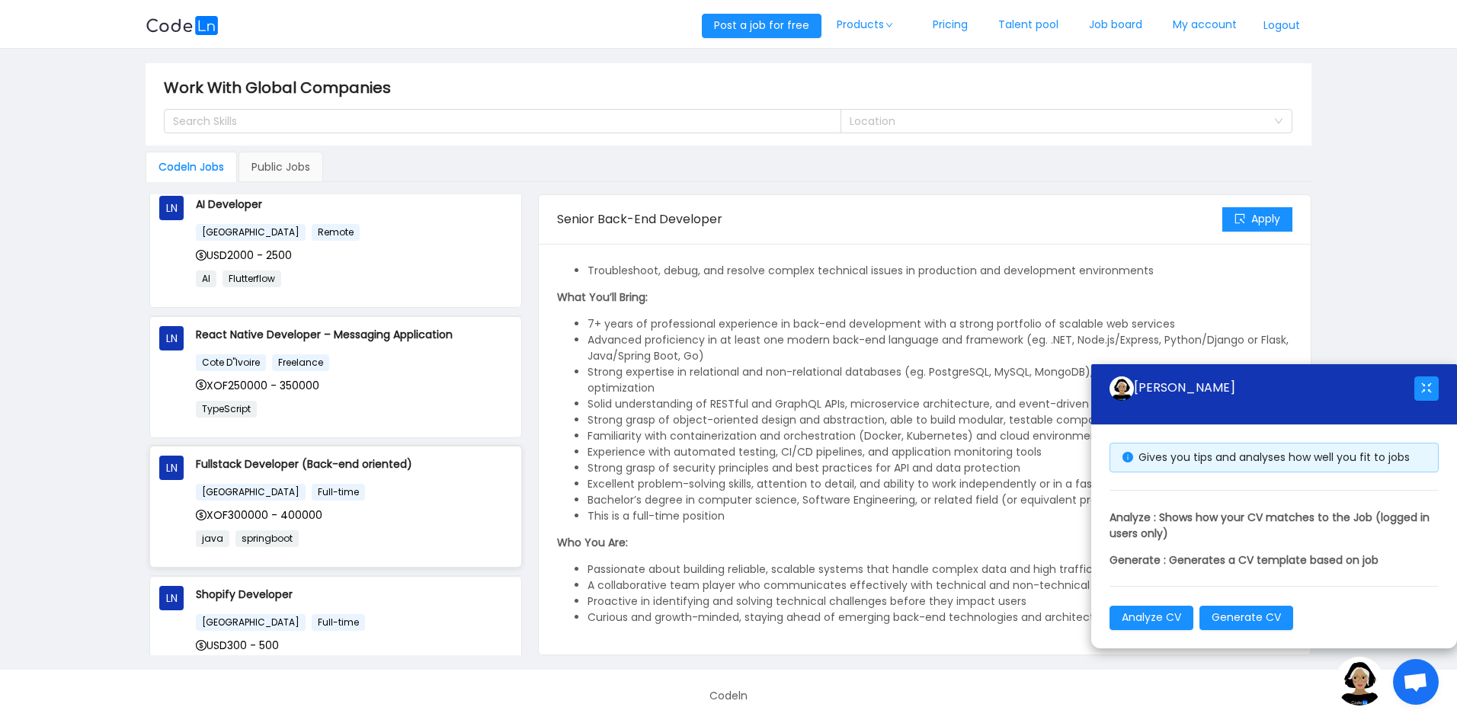
click at [441, 507] on div "XOF300000 - 400000" at bounding box center [354, 515] width 316 height 17
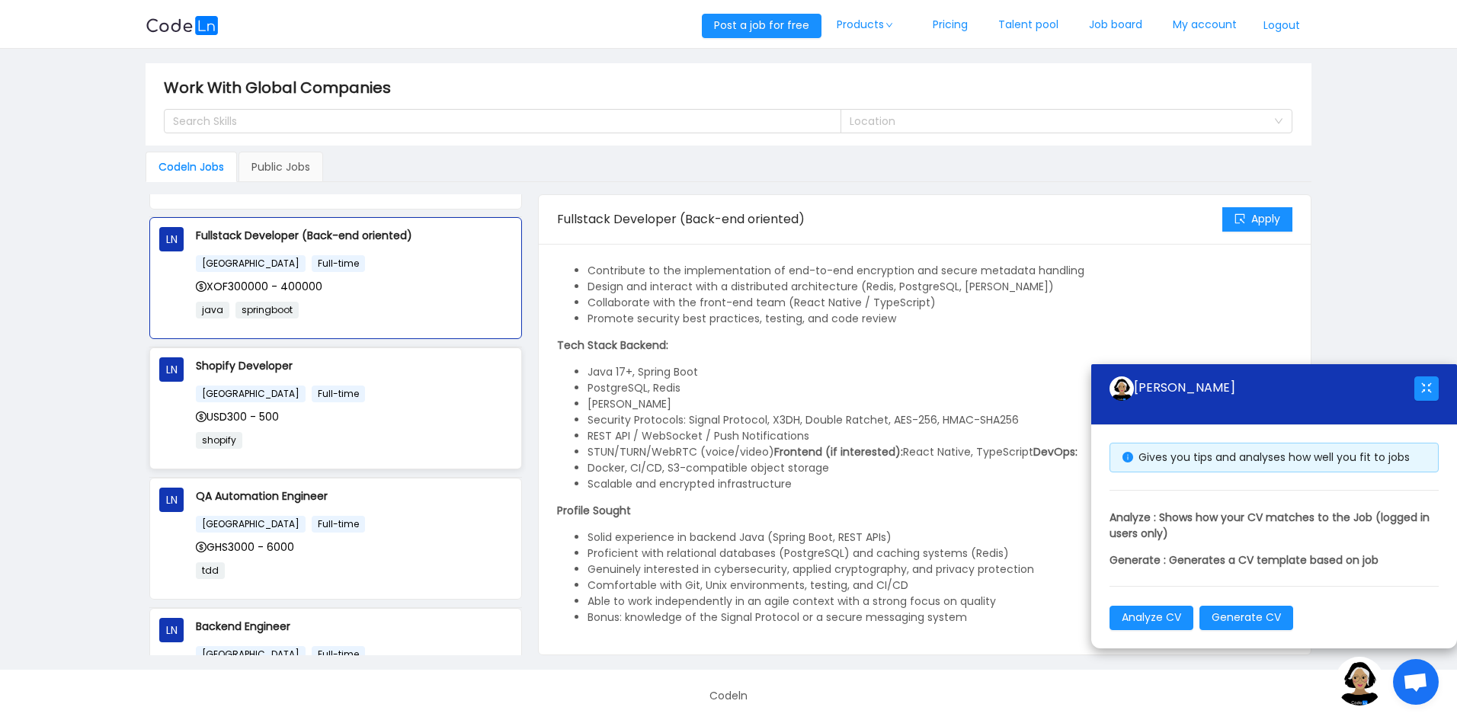
scroll to position [914, 0]
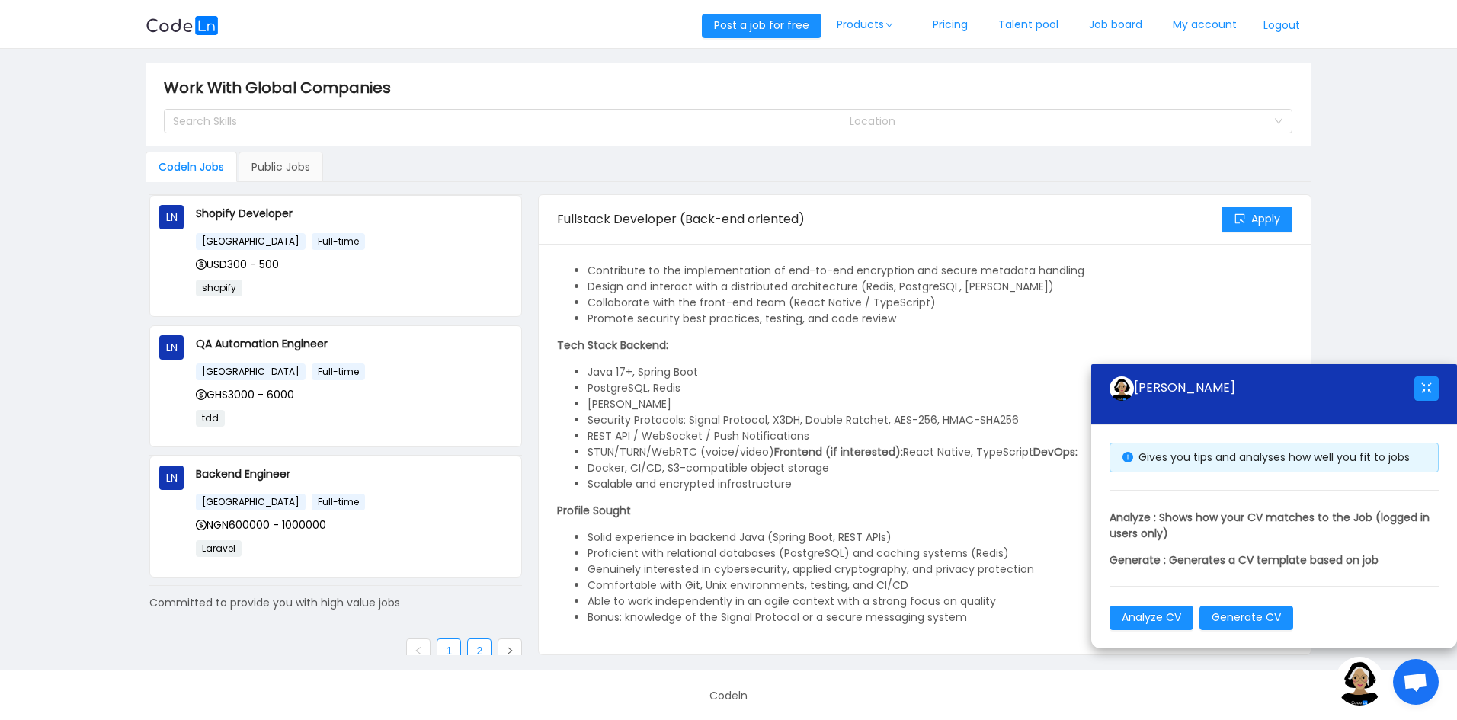
click at [471, 646] on link "2" at bounding box center [479, 650] width 23 height 23
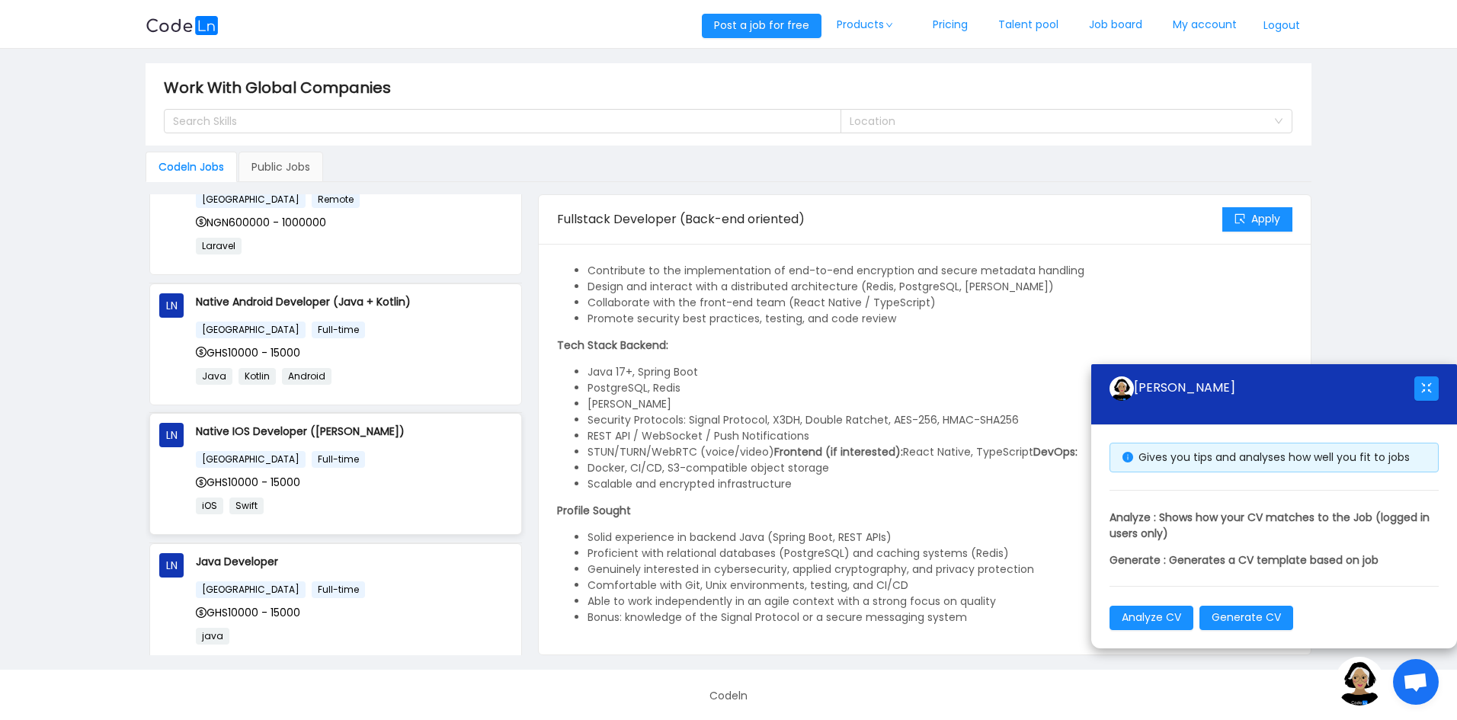
scroll to position [0, 0]
